Goal: Task Accomplishment & Management: Complete application form

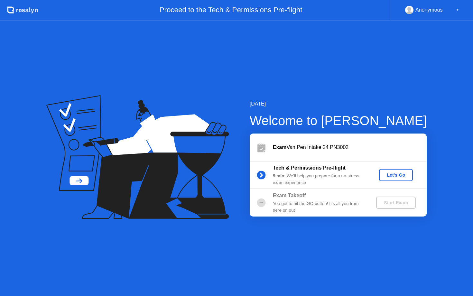
click at [396, 176] on div "Let's Go" at bounding box center [396, 174] width 29 height 5
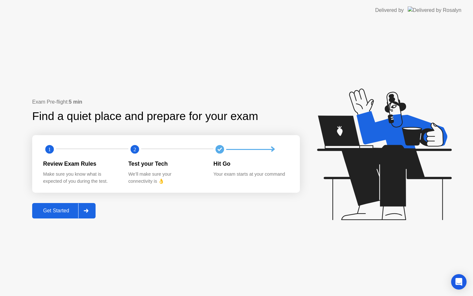
click at [84, 209] on div at bounding box center [85, 210] width 15 height 15
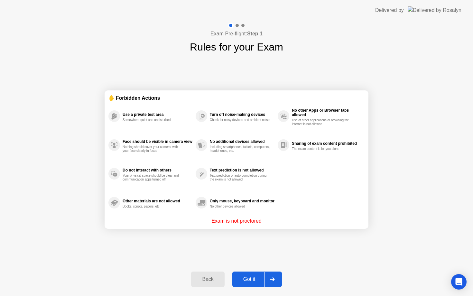
click at [277, 280] on div at bounding box center [271, 279] width 15 height 15
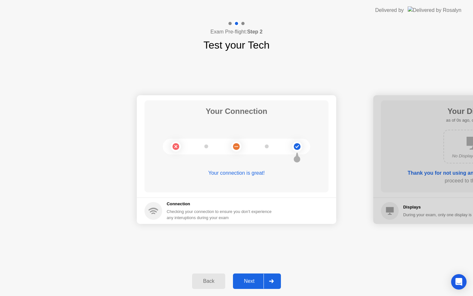
click at [275, 280] on div at bounding box center [271, 281] width 15 height 15
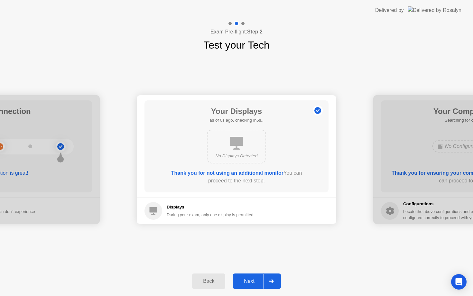
click at [275, 280] on div at bounding box center [271, 281] width 15 height 15
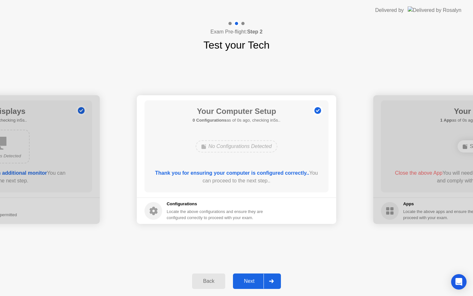
click at [275, 280] on div at bounding box center [271, 281] width 15 height 15
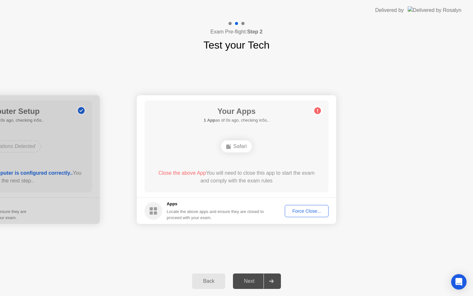
click at [275, 280] on div at bounding box center [271, 281] width 15 height 15
click at [319, 212] on div "Force Close..." at bounding box center [306, 211] width 39 height 5
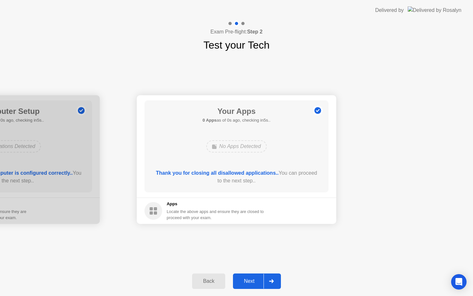
click at [271, 273] on div "Back Next" at bounding box center [236, 281] width 473 height 30
click at [271, 280] on icon at bounding box center [271, 281] width 5 height 4
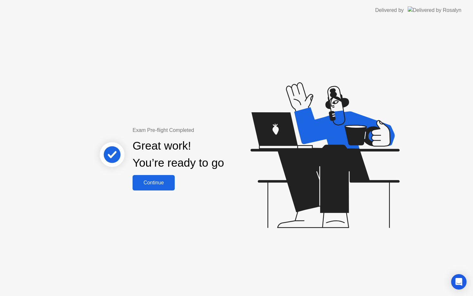
click at [168, 187] on button "Continue" at bounding box center [154, 182] width 42 height 15
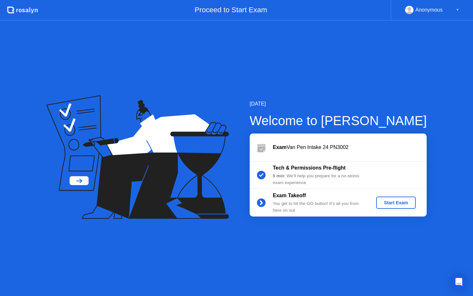
click at [405, 203] on div "Start Exam" at bounding box center [396, 202] width 34 height 5
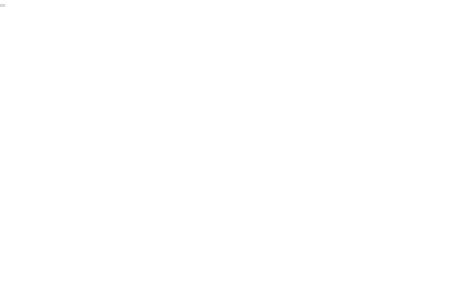
click div "End Proctoring Session"
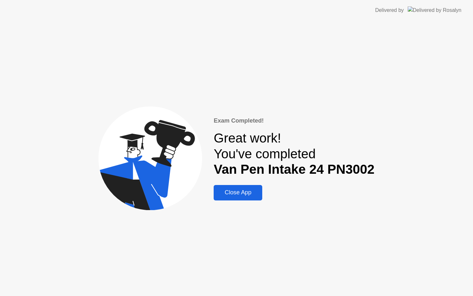
click at [252, 195] on div "Close App" at bounding box center [238, 192] width 45 height 7
